Goal: Transaction & Acquisition: Subscribe to service/newsletter

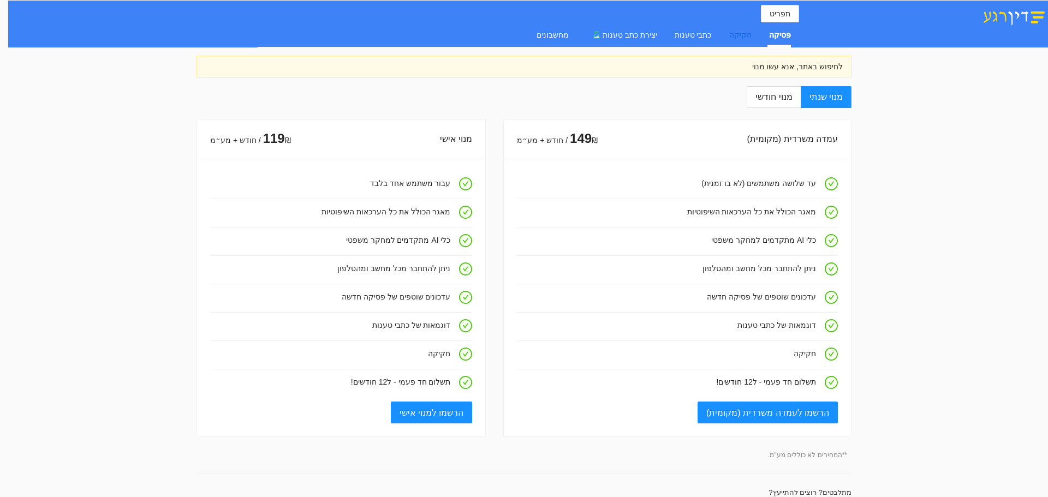
click at [729, 34] on div "חקיקה" at bounding box center [740, 35] width 22 height 12
click at [785, 35] on div "פסיקה" at bounding box center [780, 35] width 22 height 12
click at [783, 13] on span "תפריט" at bounding box center [780, 14] width 21 height 12
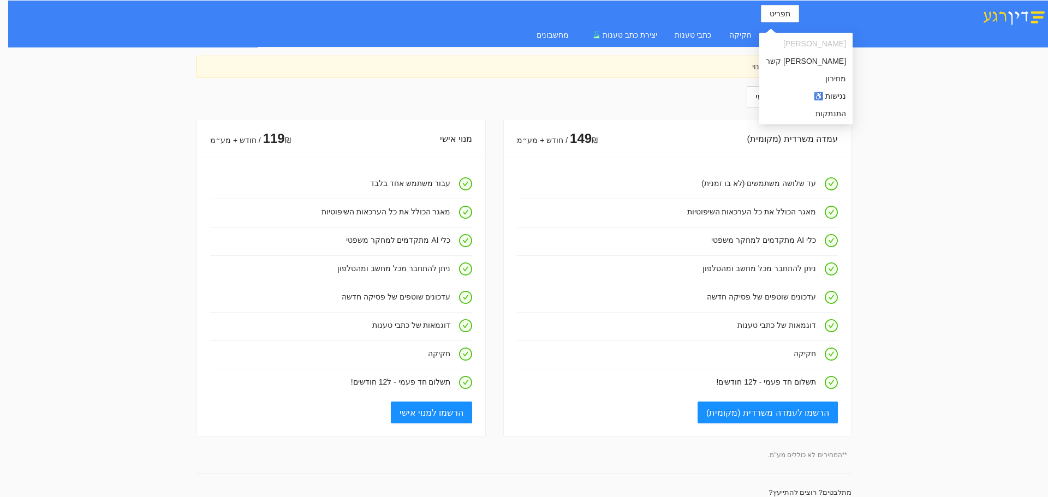
click at [733, 70] on div "לחיפוש באתר, אנא עשו מנוי" at bounding box center [524, 67] width 638 height 12
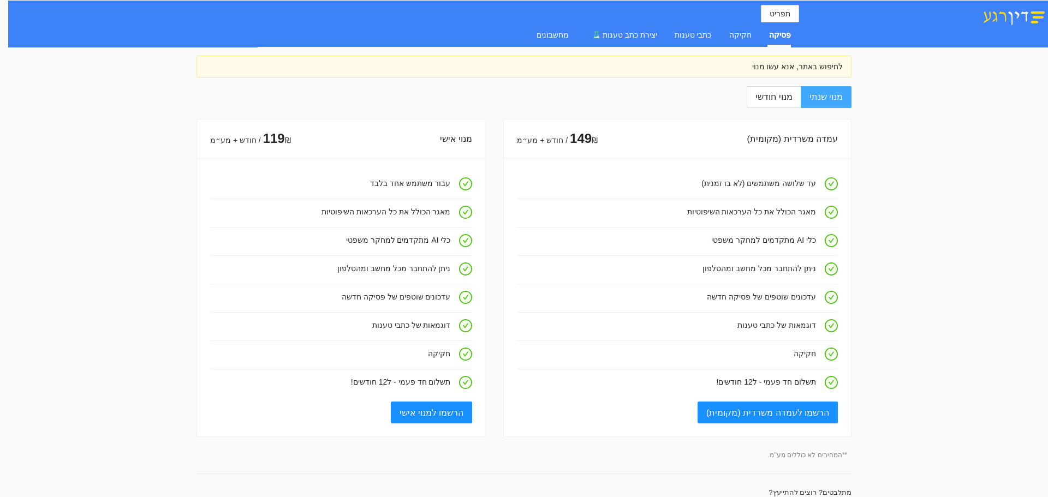
click at [830, 99] on span "מנוי שנתי" at bounding box center [826, 96] width 33 height 9
click at [850, 98] on input "מנוי שנתי" at bounding box center [850, 97] width 1 height 1
click at [741, 37] on div "חקיקה" at bounding box center [740, 35] width 22 height 12
click at [788, 37] on div "פסיקה" at bounding box center [780, 35] width 22 height 12
